Goal: Task Accomplishment & Management: Manage account settings

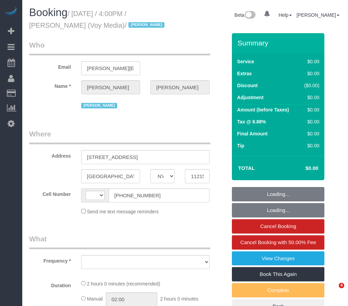
select select "NY"
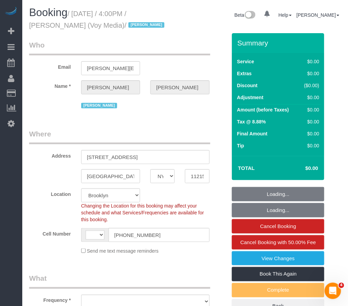
select select "string:[GEOGRAPHIC_DATA]"
select select "object:781"
select select "spot1"
select select "120"
select select "object:1090"
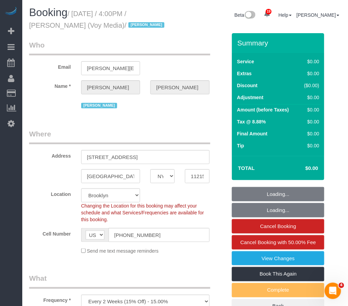
select select "number:89"
select select "number:90"
select select "number:15"
select select "number:5"
select select "number:21"
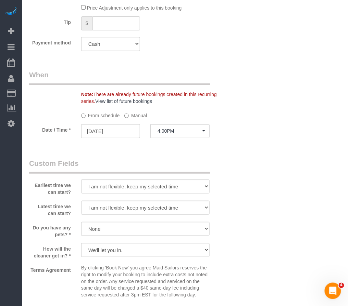
scroll to position [646, 0]
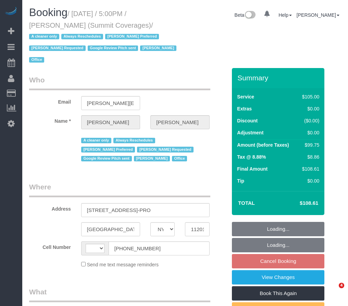
select select "NY"
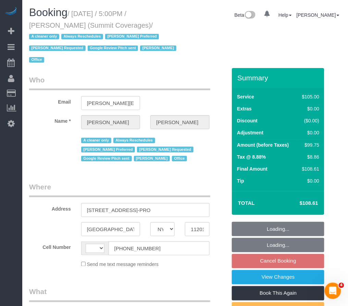
select select "string:[GEOGRAPHIC_DATA]"
select select "90"
select select "object:915"
select select "string:stripe-pm_1G3kd34VGloSiKo7CIqk8U5g"
select select "spot10"
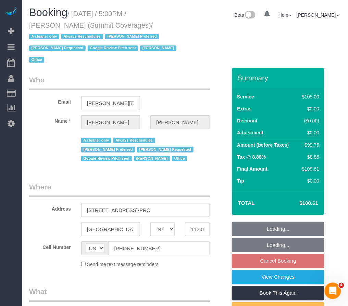
select select "number:89"
select select "number:90"
select select "number:15"
select select "number:5"
select select "number:21"
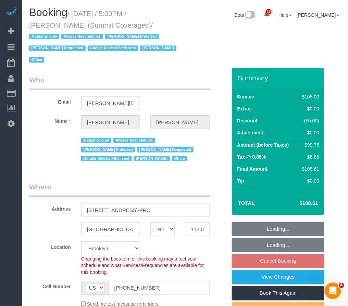
select select "object:1506"
select select "spot70"
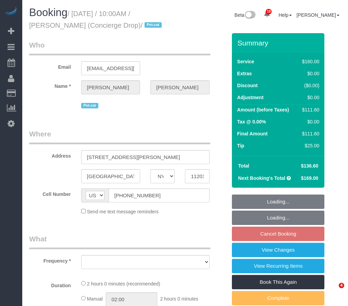
select select "NY"
select select "string:stripe-pm_1RaQn24VGloSiKo7zeOF73Wj"
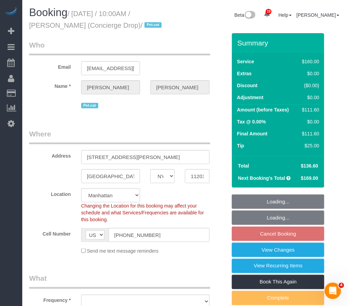
select select "object:792"
select select "number:89"
select select "number:90"
select select "number:15"
select select "number:6"
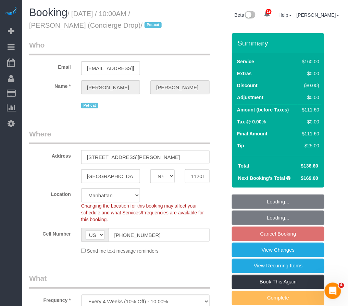
select select "object:1448"
select select "spot3"
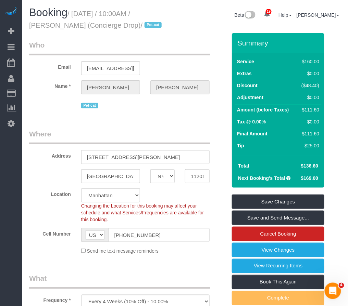
drag, startPoint x: 95, startPoint y: 25, endPoint x: 141, endPoint y: 24, distance: 46.5
click at [141, 24] on small "/ [DATE] / 10:00AM / [PERSON_NAME] (Concierge Drop) / Pet-cat" at bounding box center [96, 19] width 134 height 19
copy small "Concierge Drop"
